Goal: Task Accomplishment & Management: Use online tool/utility

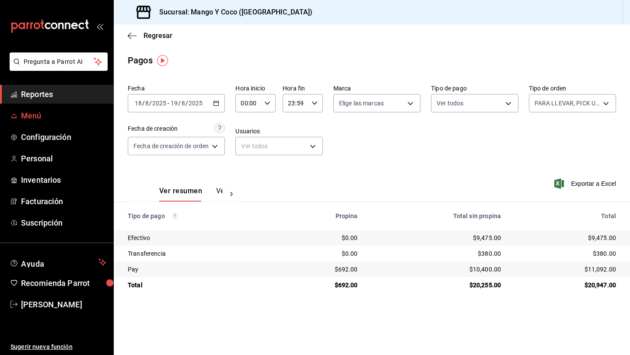
click at [25, 116] on span "Menú" at bounding box center [63, 116] width 85 height 12
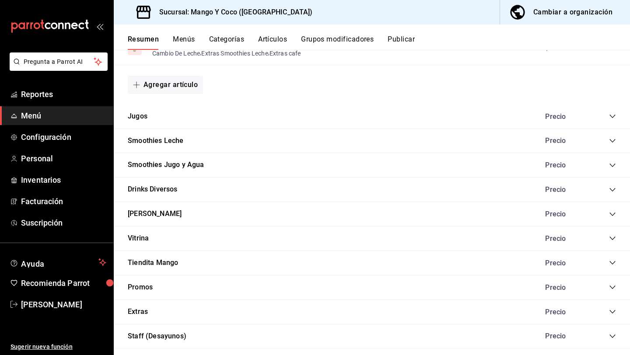
scroll to position [728, 0]
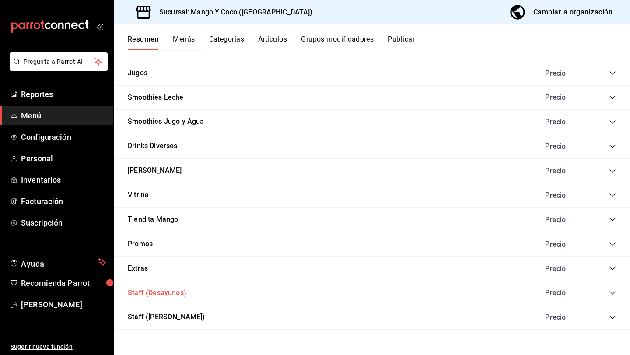
click at [179, 296] on button "Staff (Desayunos)" at bounding box center [157, 293] width 59 height 10
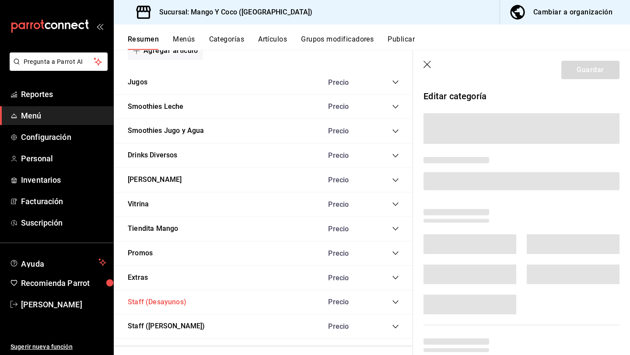
scroll to position [738, 0]
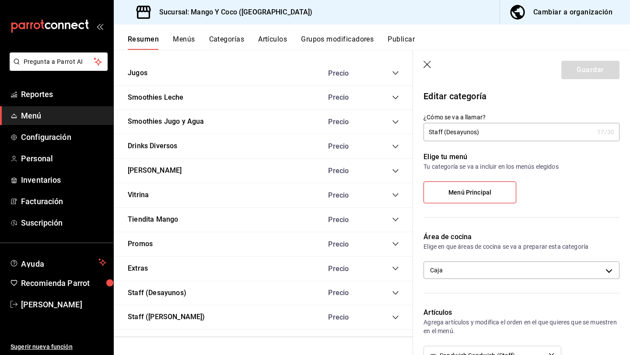
click at [397, 295] on icon "collapse-category-row" at bounding box center [395, 293] width 7 height 7
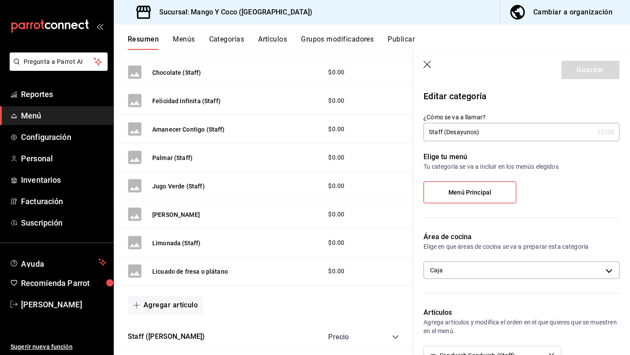
scroll to position [1201, 0]
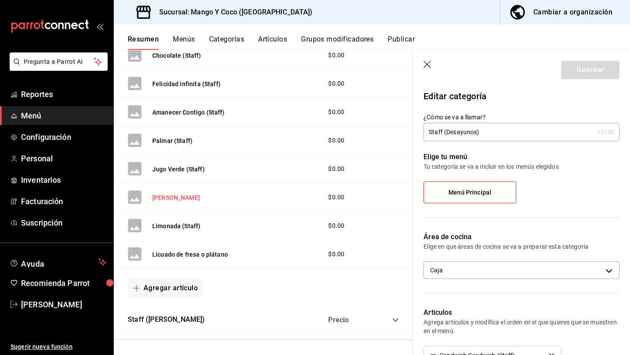
click at [172, 200] on button "[PERSON_NAME]" at bounding box center [176, 197] width 48 height 9
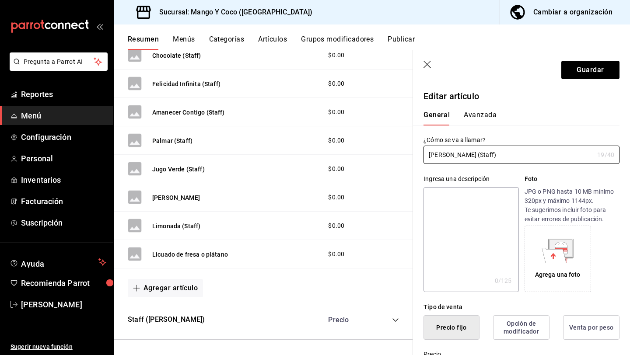
type input "[PERSON_NAME] (Staff)"
drag, startPoint x: 630, startPoint y: 74, endPoint x: 603, endPoint y: 66, distance: 28.0
click at [603, 66] on header "Guardar" at bounding box center [521, 68] width 217 height 36
click at [603, 66] on button "Guardar" at bounding box center [591, 70] width 58 height 18
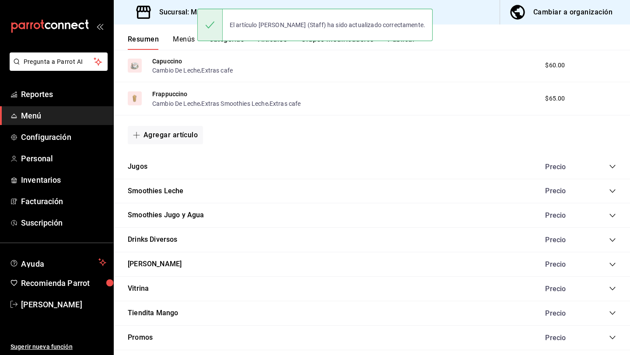
scroll to position [728, 0]
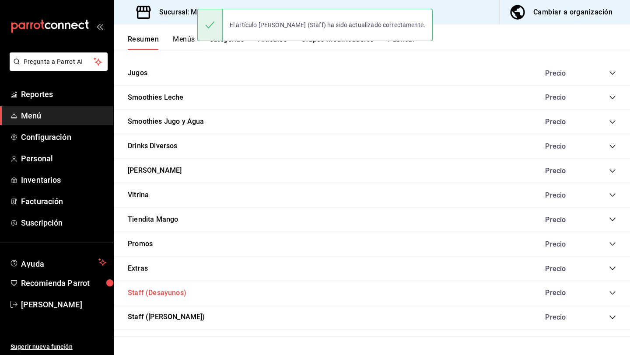
click at [168, 295] on button "Staff (Desayunos)" at bounding box center [157, 293] width 59 height 10
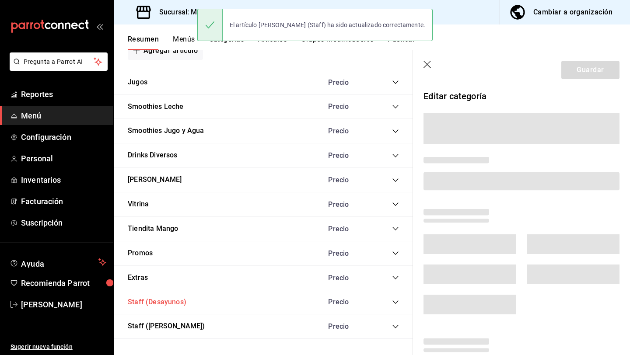
scroll to position [738, 0]
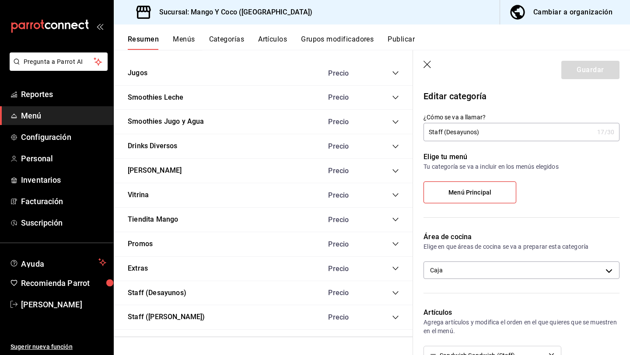
click at [396, 294] on icon "collapse-category-row" at bounding box center [395, 293] width 7 height 7
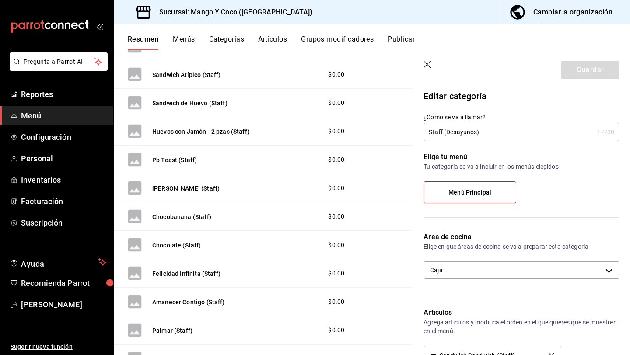
scroll to position [1204, 0]
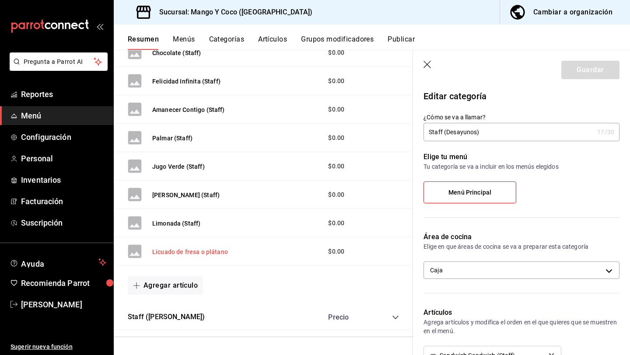
click at [193, 252] on button "Licuado de fresa o plátano" at bounding box center [190, 252] width 76 height 9
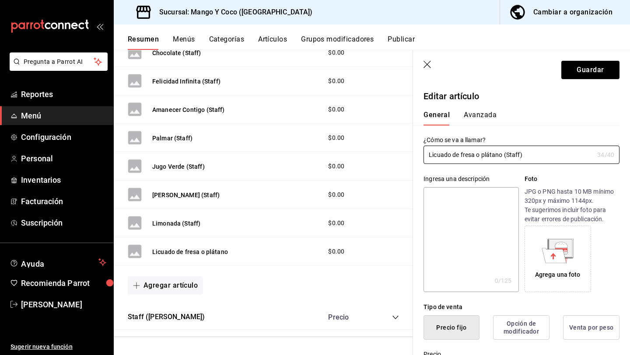
type input "Licuado de fresa o plátano (Staff)"
click at [573, 80] on header "Guardar" at bounding box center [521, 68] width 217 height 36
click at [573, 78] on button "Guardar" at bounding box center [591, 70] width 58 height 18
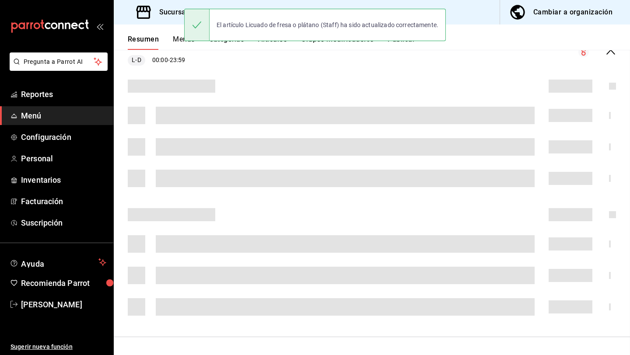
scroll to position [119, 0]
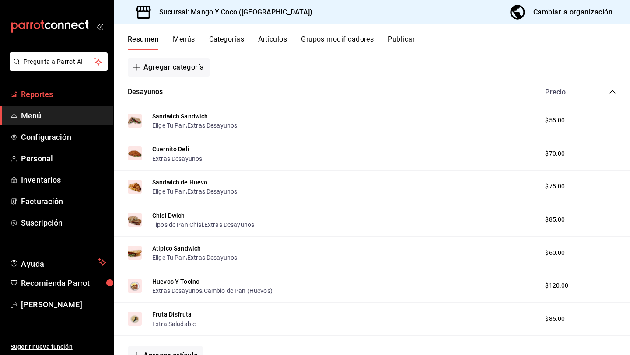
click at [43, 96] on span "Reportes" at bounding box center [63, 94] width 85 height 12
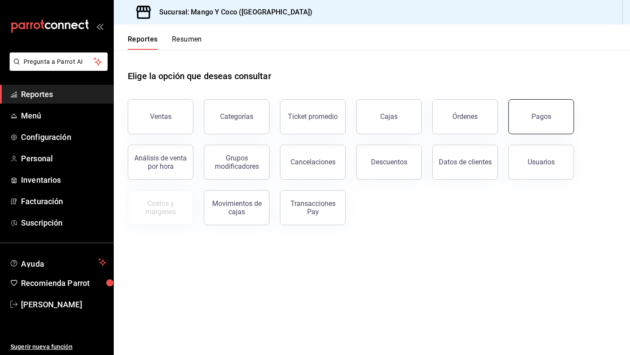
click at [532, 125] on button "Pagos" at bounding box center [542, 116] width 66 height 35
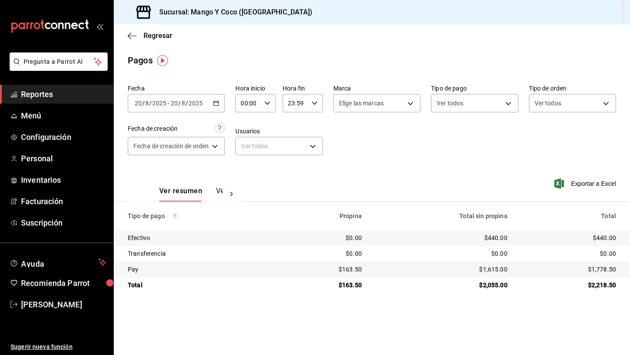
click at [216, 104] on icon "button" at bounding box center [216, 103] width 6 height 6
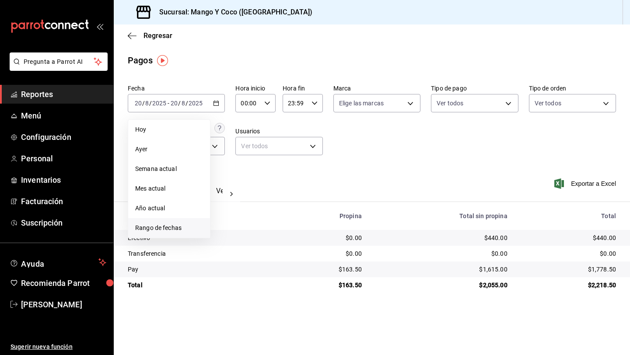
click at [163, 226] on span "Rango de fechas" at bounding box center [169, 228] width 68 height 9
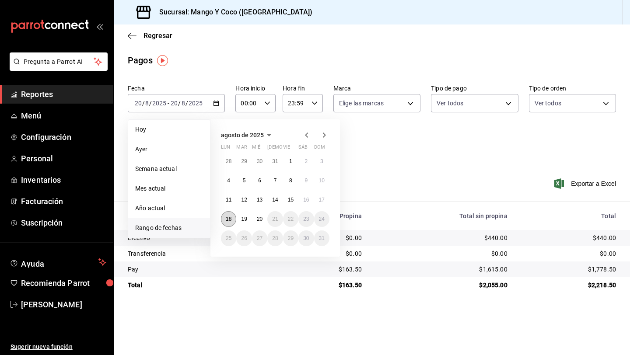
click at [230, 219] on abbr "18" at bounding box center [229, 219] width 6 height 6
click at [246, 220] on abbr "19" at bounding box center [244, 219] width 6 height 6
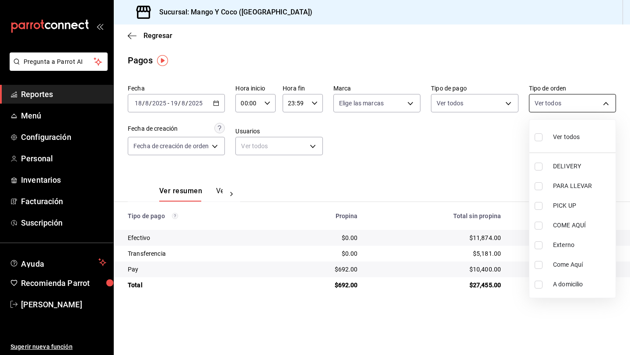
click at [551, 101] on body "Pregunta a Parrot AI Reportes Menú Configuración Personal Inventarios Facturaci…" at bounding box center [315, 177] width 630 height 355
click at [536, 141] on input "checkbox" at bounding box center [539, 138] width 8 height 8
checkbox input "true"
type input "5d557e33-8e3b-4e7a-adf0-e2d1449f445d,e47f4cf5-f69b-47dd-93b4-00143df15fe9,27a36…"
checkbox input "true"
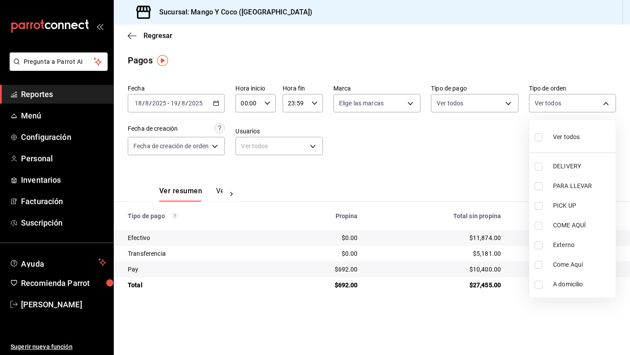
checkbox input "true"
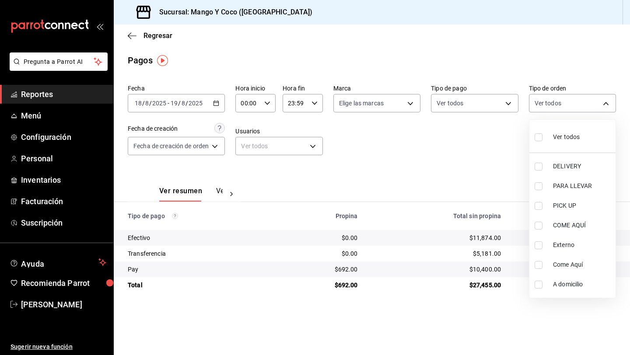
checkbox input "true"
click at [541, 166] on input "checkbox" at bounding box center [539, 167] width 8 height 8
checkbox input "false"
type input "e47f4cf5-f69b-47dd-93b4-00143df15fe9,27a364d8-6312-4869-99a1-f3fb819ac42e,71ca7…"
checkbox input "false"
